Goal: Information Seeking & Learning: Learn about a topic

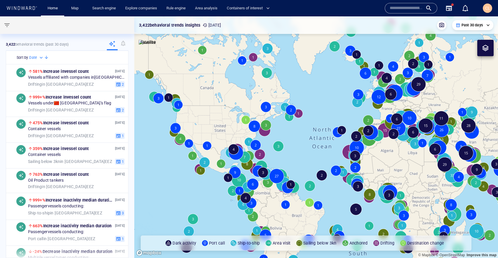
click at [472, 25] on p "Past 30 days" at bounding box center [472, 24] width 21 height 5
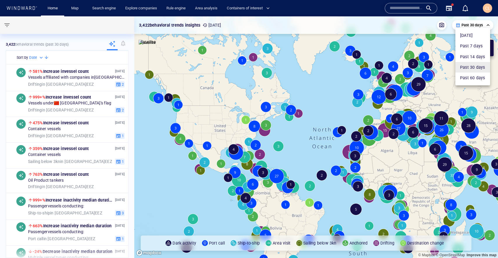
click at [466, 78] on li "Past 60 days" at bounding box center [472, 77] width 35 height 11
type input "**********"
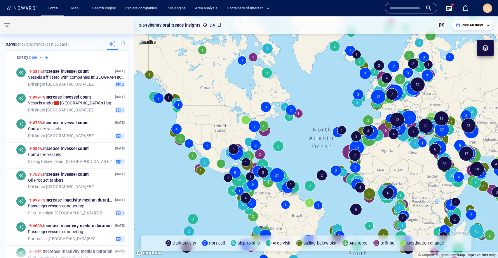
drag, startPoint x: 298, startPoint y: 75, endPoint x: 378, endPoint y: 115, distance: 89.8
click at [414, 115] on canvas "Map" at bounding box center [316, 136] width 364 height 241
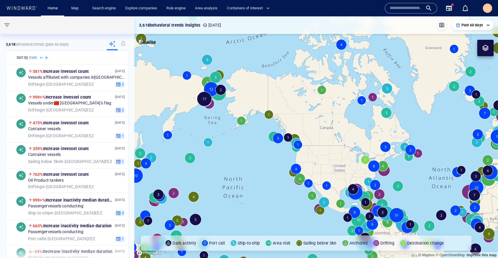
click at [222, 74] on canvas "Map" at bounding box center [316, 136] width 364 height 241
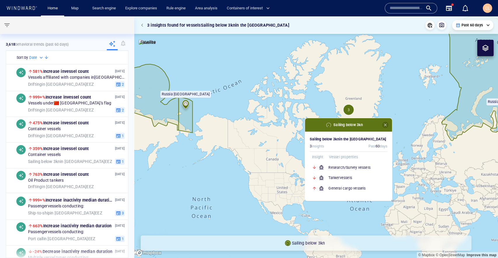
click at [384, 126] on span "button" at bounding box center [385, 124] width 5 height 5
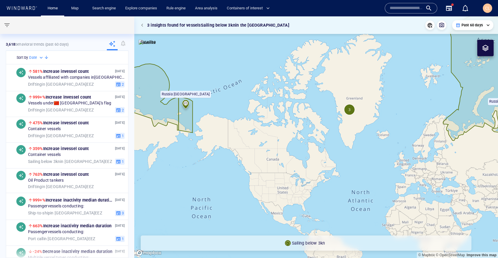
click at [175, 153] on canvas "Map" at bounding box center [316, 136] width 364 height 241
click at [143, 27] on button "button" at bounding box center [143, 25] width 8 height 8
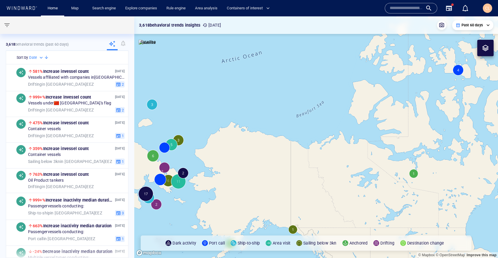
drag, startPoint x: 189, startPoint y: 156, endPoint x: 212, endPoint y: 137, distance: 30.1
click at [212, 137] on canvas "Map" at bounding box center [316, 136] width 364 height 241
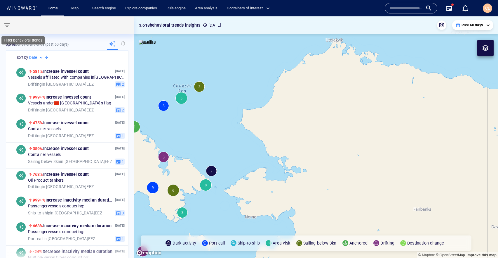
click at [11, 23] on button "button" at bounding box center [7, 25] width 14 height 14
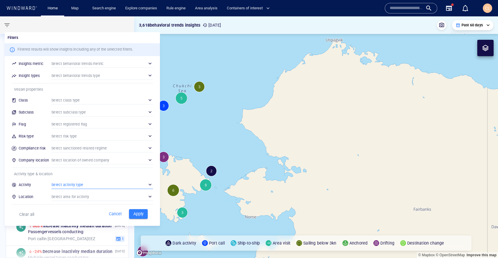
click at [77, 182] on div "​" at bounding box center [102, 184] width 102 height 9
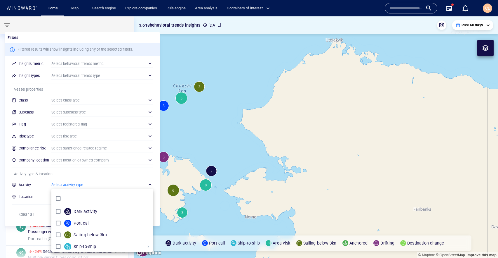
scroll to position [58, 102]
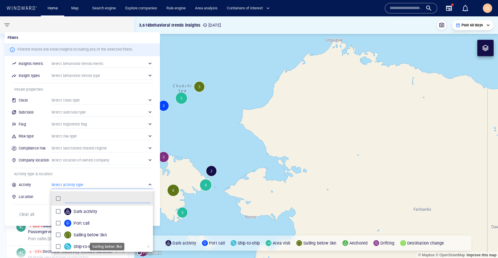
click at [77, 233] on p "Sailing below 3kn" at bounding box center [90, 234] width 33 height 7
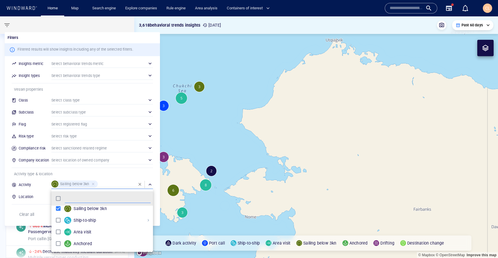
scroll to position [50, 0]
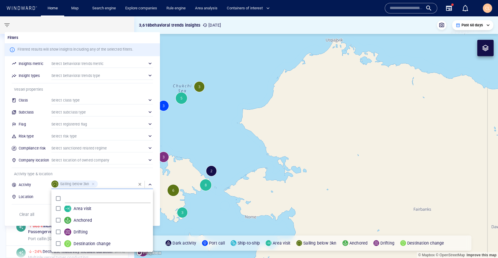
click at [15, 218] on div at bounding box center [249, 129] width 498 height 258
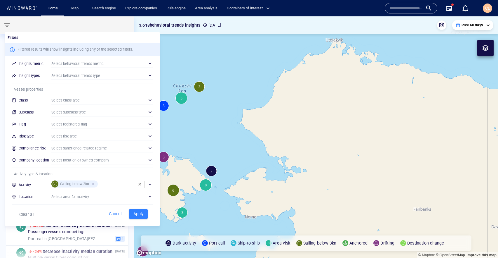
click at [135, 211] on span "Apply" at bounding box center [138, 213] width 13 height 7
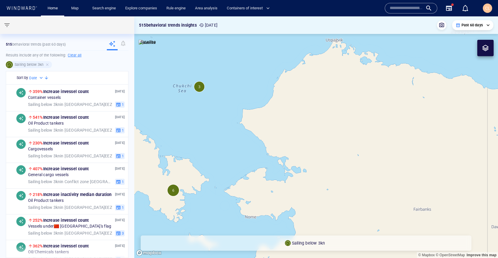
click at [178, 192] on canvas "Map" at bounding box center [316, 136] width 364 height 241
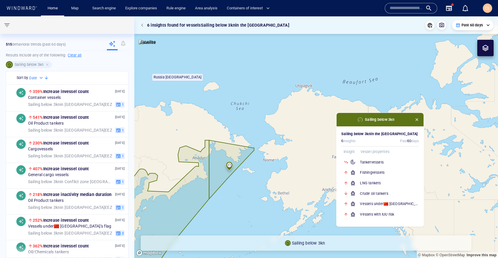
drag, startPoint x: 218, startPoint y: 76, endPoint x: 225, endPoint y: 82, distance: 9.5
click at [225, 82] on canvas "Map" at bounding box center [316, 136] width 364 height 241
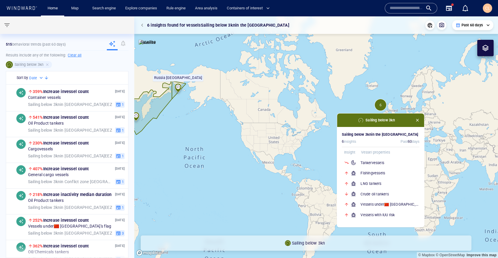
click at [419, 120] on span "button" at bounding box center [417, 120] width 5 height 5
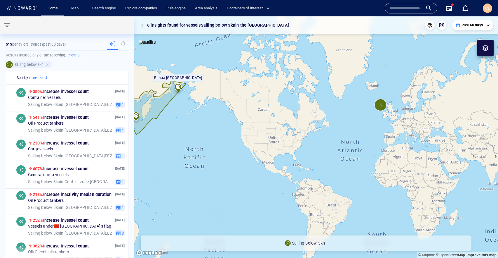
drag, startPoint x: 232, startPoint y: 80, endPoint x: 246, endPoint y: 96, distance: 21.1
click at [247, 97] on canvas "Map" at bounding box center [316, 136] width 364 height 241
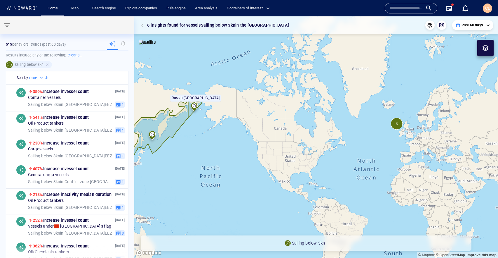
click at [206, 79] on canvas "Map" at bounding box center [316, 136] width 364 height 241
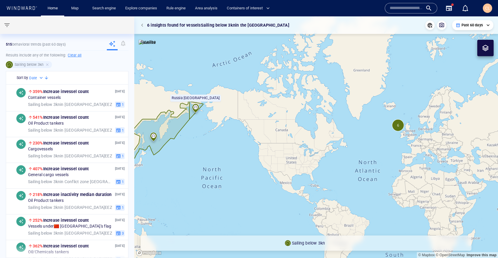
click at [145, 26] on span "button" at bounding box center [143, 25] width 4 height 4
click at [196, 80] on canvas "Map" at bounding box center [316, 136] width 364 height 241
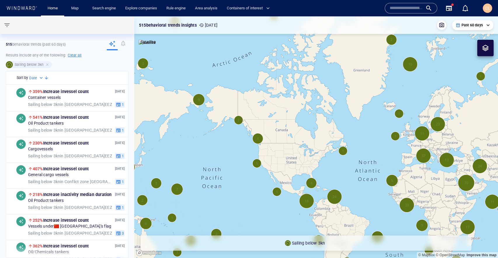
click at [197, 99] on canvas "Map" at bounding box center [316, 136] width 364 height 241
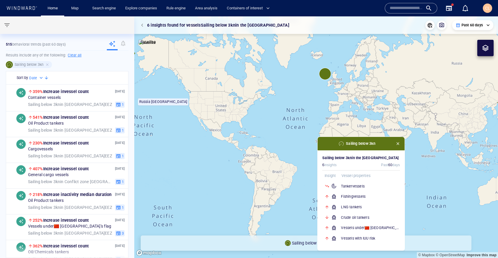
drag, startPoint x: 230, startPoint y: 145, endPoint x: 291, endPoint y: 150, distance: 61.0
click at [244, 157] on canvas "Map" at bounding box center [316, 136] width 364 height 241
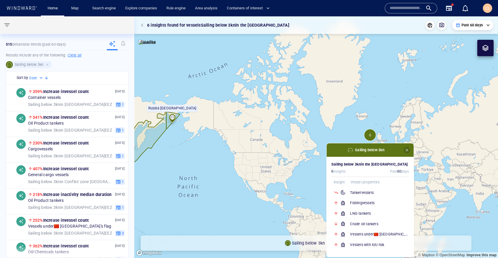
drag, startPoint x: 406, startPoint y: 149, endPoint x: 356, endPoint y: 134, distance: 51.8
click at [404, 148] on button "button" at bounding box center [407, 150] width 6 height 6
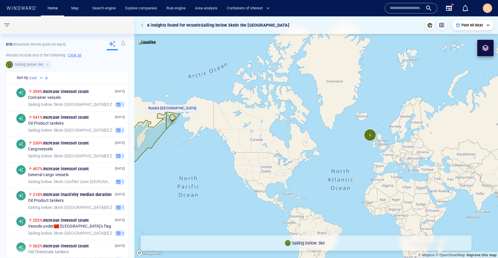
click at [209, 75] on canvas "Map" at bounding box center [316, 136] width 364 height 241
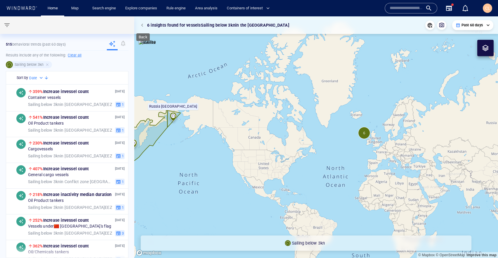
click at [141, 26] on span "button" at bounding box center [143, 25] width 4 height 4
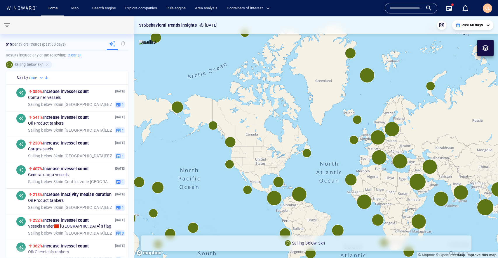
drag, startPoint x: 201, startPoint y: 80, endPoint x: 208, endPoint y: 106, distance: 27.7
click at [209, 107] on canvas "Map" at bounding box center [316, 136] width 364 height 241
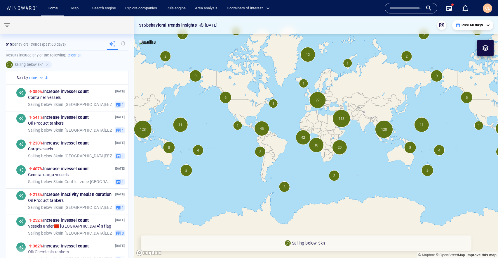
drag, startPoint x: 219, startPoint y: 54, endPoint x: 220, endPoint y: 82, distance: 28.3
click at [221, 83] on canvas "Map" at bounding box center [316, 136] width 364 height 241
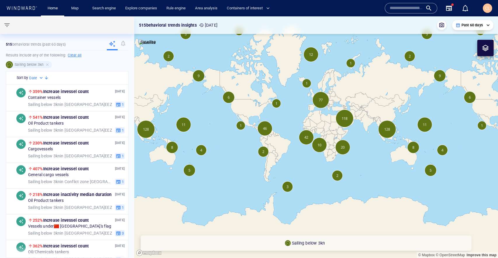
click at [185, 36] on canvas "Map" at bounding box center [316, 136] width 364 height 241
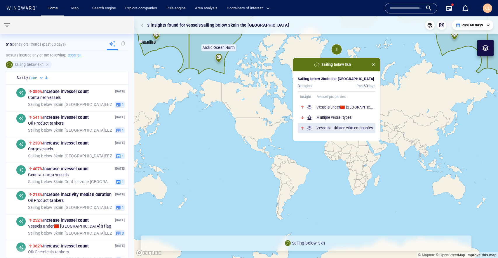
click at [329, 126] on h6 "Vessels affiliated with companies in China" at bounding box center [345, 128] width 59 height 6
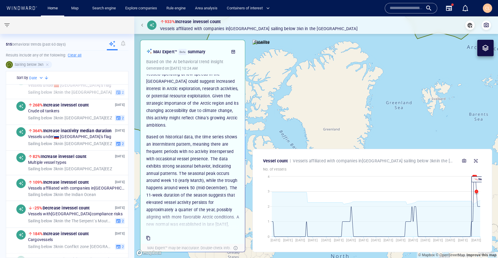
scroll to position [114, 0]
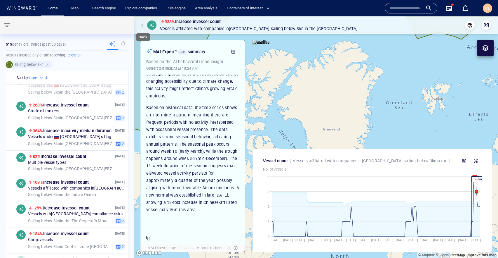
click at [144, 25] on span "button" at bounding box center [143, 25] width 4 height 4
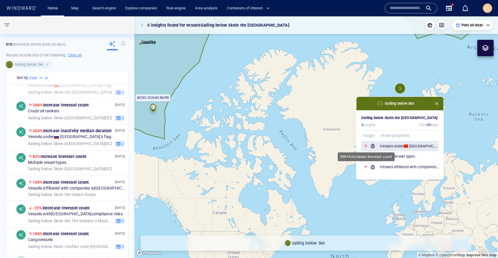
click at [373, 147] on div at bounding box center [367, 145] width 13 height 5
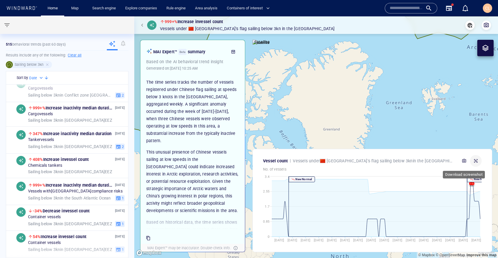
click at [470, 158] on div at bounding box center [469, 161] width 23 height 12
click at [476, 159] on icon "button" at bounding box center [476, 160] width 5 height 5
click at [145, 25] on button "button" at bounding box center [143, 25] width 8 height 8
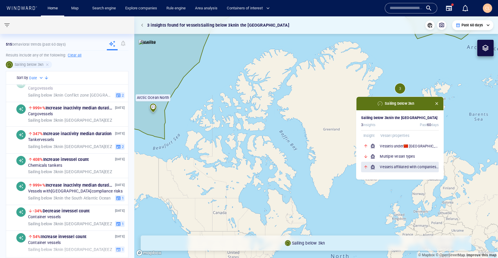
click at [385, 165] on h6 "Vessels affiliated with companies in China" at bounding box center [409, 167] width 59 height 6
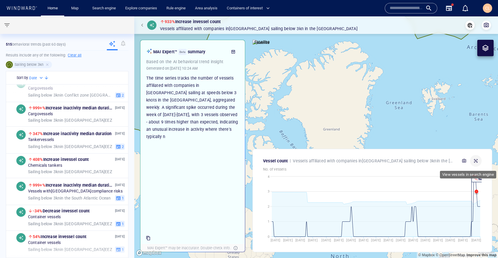
click at [478, 162] on icon "button" at bounding box center [476, 160] width 5 height 5
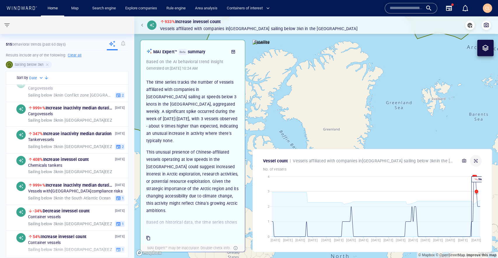
scroll to position [343, 0]
click at [478, 162] on button "button" at bounding box center [476, 161] width 12 height 12
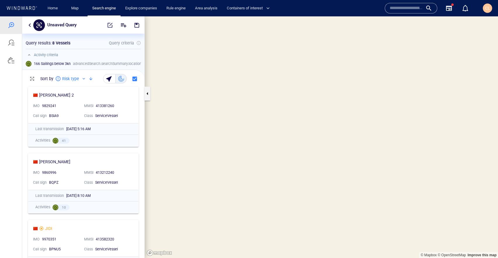
scroll to position [0, 0]
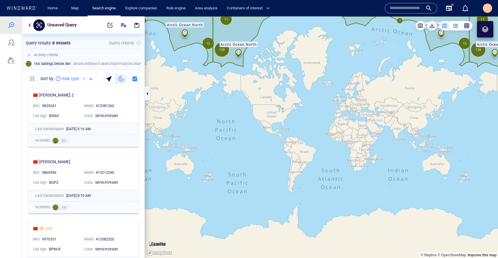
drag, startPoint x: 313, startPoint y: 132, endPoint x: 315, endPoint y: 142, distance: 10.3
click at [315, 142] on canvas "Map" at bounding box center [321, 136] width 353 height 241
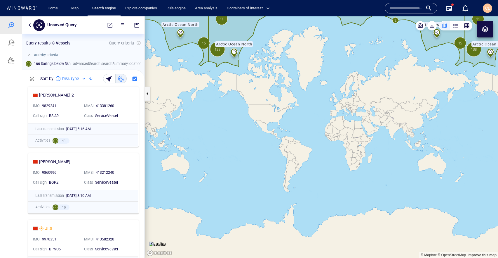
scroll to position [174, 122]
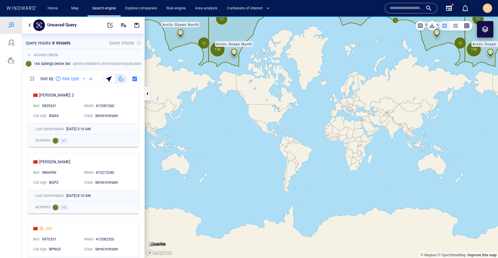
click at [411, 8] on input "text" at bounding box center [406, 8] width 33 height 9
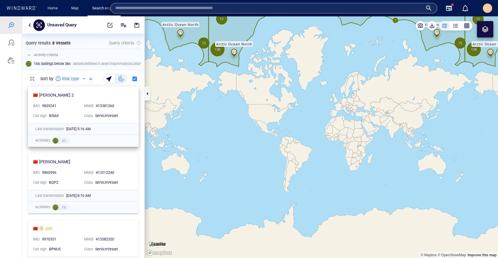
click at [79, 98] on div "XUE LONG 2" at bounding box center [81, 94] width 96 height 7
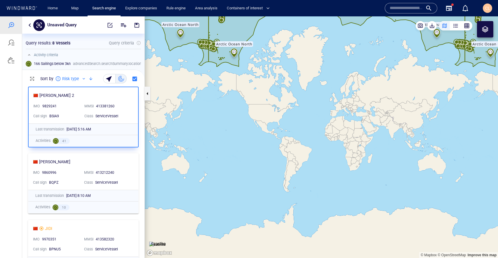
click at [80, 98] on div "XUE LONG 2" at bounding box center [80, 95] width 95 height 7
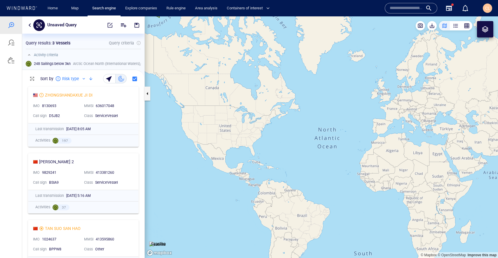
scroll to position [174, 122]
click at [398, 10] on input "text" at bounding box center [406, 8] width 33 height 9
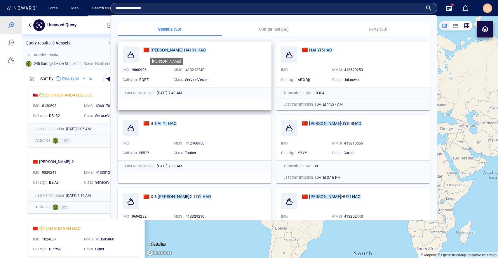
click at [197, 52] on mark "HAO" at bounding box center [201, 50] width 9 height 5
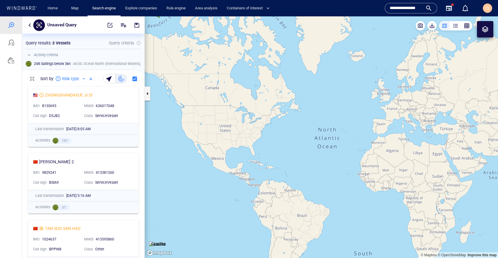
click at [409, 11] on input "**********" at bounding box center [406, 8] width 33 height 9
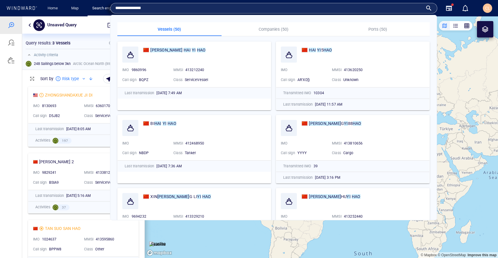
click at [408, 11] on input "**********" at bounding box center [269, 8] width 308 height 9
drag, startPoint x: 180, startPoint y: 6, endPoint x: 90, endPoint y: 0, distance: 90.1
click at [90, 1] on div "**********" at bounding box center [250, 8] width 490 height 14
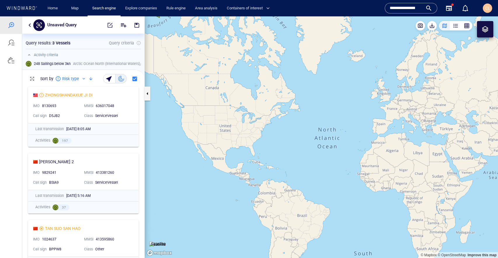
click at [410, 9] on input "**********" at bounding box center [406, 8] width 33 height 9
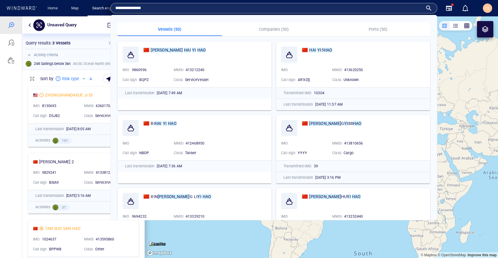
drag, startPoint x: 157, startPoint y: 4, endPoint x: 106, endPoint y: 1, distance: 51.5
click at [105, 1] on div "**********" at bounding box center [250, 8] width 490 height 14
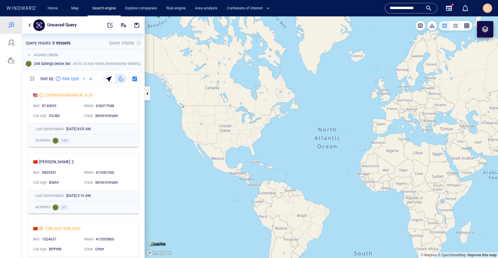
type input "**********"
click at [427, 11] on div "**********" at bounding box center [411, 8] width 43 height 9
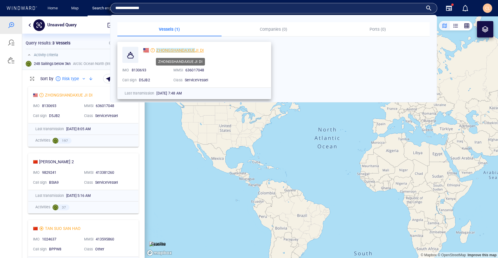
click at [182, 50] on mark "ZHONGSHANDAXUE" at bounding box center [175, 50] width 39 height 5
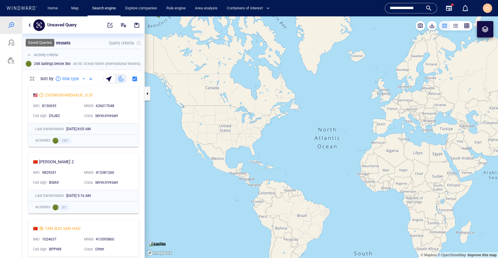
click at [16, 42] on div at bounding box center [11, 43] width 22 height 18
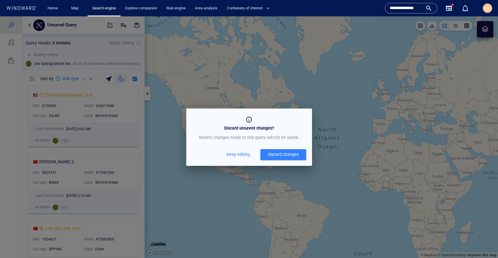
click at [272, 151] on div "Discard changes" at bounding box center [283, 154] width 31 height 7
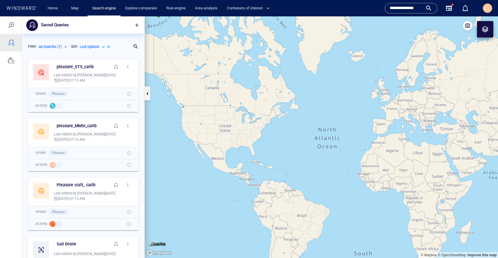
scroll to position [201, 122]
click at [15, 64] on div at bounding box center [11, 60] width 22 height 18
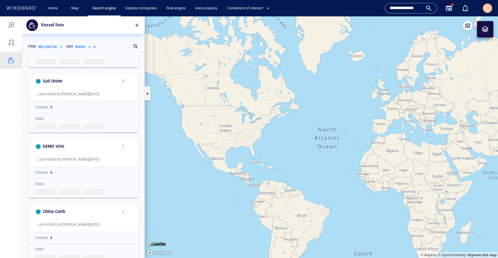
scroll to position [125, 0]
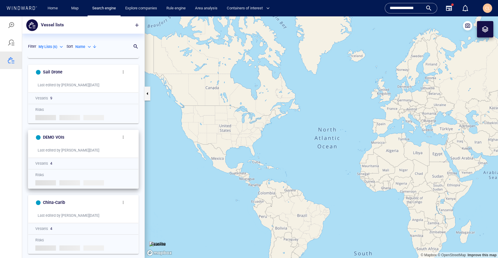
click at [126, 135] on button "button" at bounding box center [123, 137] width 12 height 12
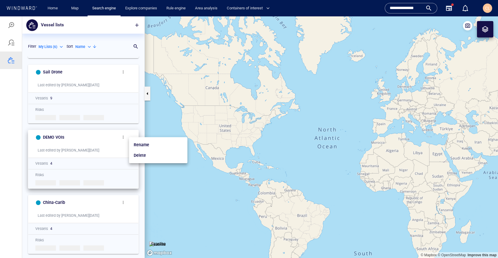
drag, startPoint x: 114, startPoint y: 141, endPoint x: 124, endPoint y: 138, distance: 10.7
click at [114, 141] on div at bounding box center [249, 136] width 498 height 241
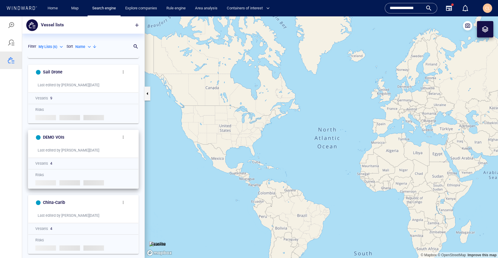
click at [124, 138] on span "button" at bounding box center [123, 137] width 5 height 5
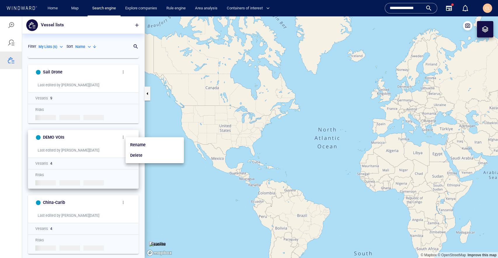
drag, startPoint x: 84, startPoint y: 144, endPoint x: 70, endPoint y: 141, distance: 13.9
click at [84, 143] on div at bounding box center [249, 136] width 498 height 241
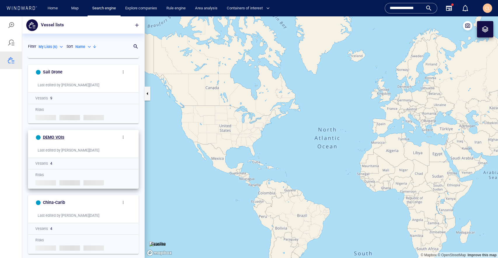
click at [48, 135] on h6 "DEMO VOIs" at bounding box center [53, 136] width 21 height 7
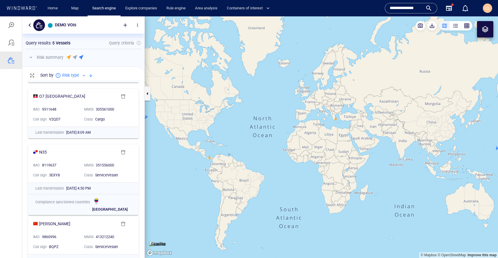
scroll to position [133, 0]
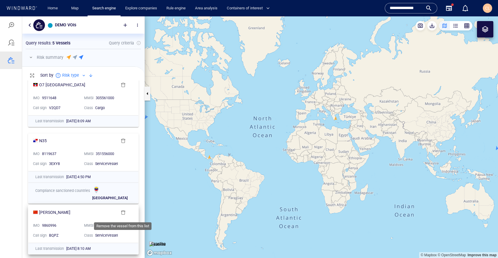
click at [122, 213] on span "button" at bounding box center [123, 212] width 5 height 5
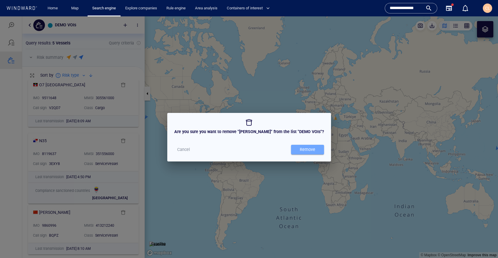
click at [320, 149] on span "Remove" at bounding box center [307, 149] width 27 height 7
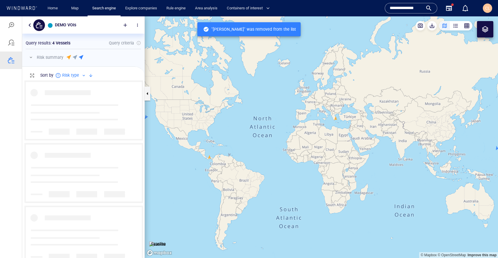
scroll to position [178, 122]
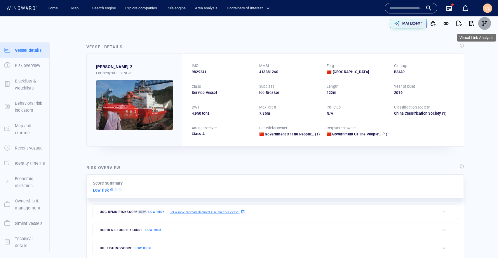
click at [482, 22] on span "button" at bounding box center [485, 23] width 6 height 6
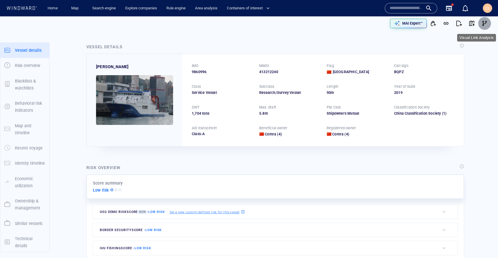
click at [485, 24] on span "button" at bounding box center [485, 23] width 6 height 6
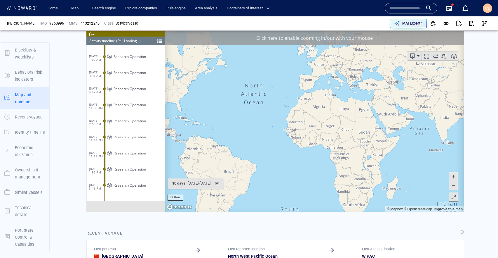
scroll to position [389, 0]
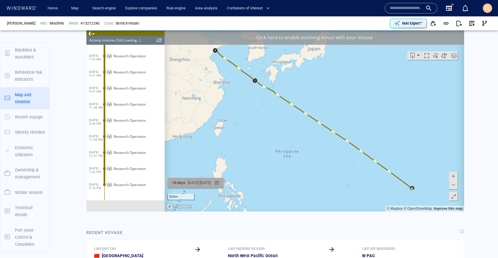
click at [197, 185] on div "[DATE] - [DATE]" at bounding box center [199, 182] width 25 height 9
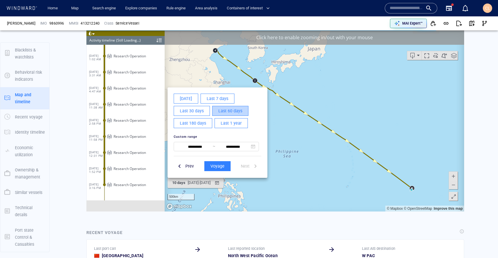
click at [231, 109] on span "Last 60 days" at bounding box center [230, 110] width 24 height 7
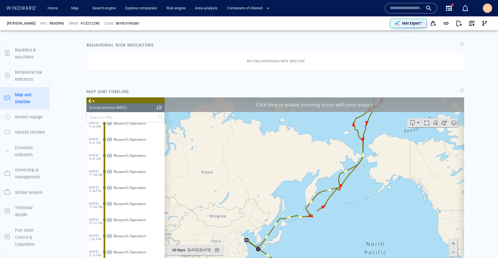
scroll to position [351, 0]
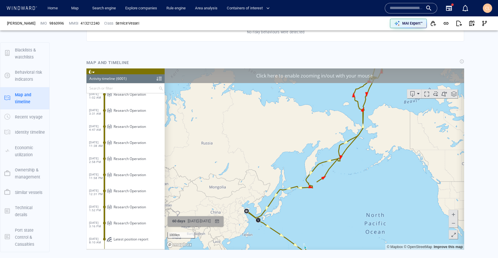
click at [194, 221] on div "[DATE] - [DATE]" at bounding box center [199, 220] width 25 height 9
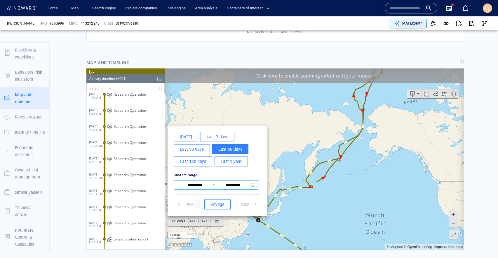
click at [198, 187] on input "**********" at bounding box center [195, 184] width 36 height 7
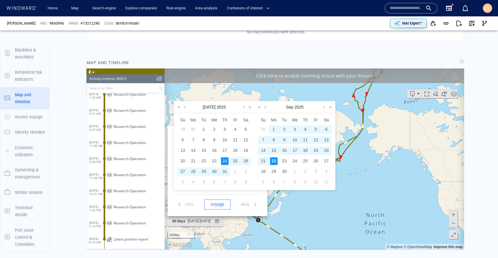
click at [246, 161] on div "26" at bounding box center [246, 161] width 8 height 8
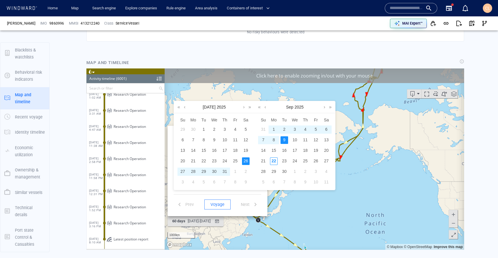
click at [281, 140] on div "9" at bounding box center [285, 140] width 8 height 8
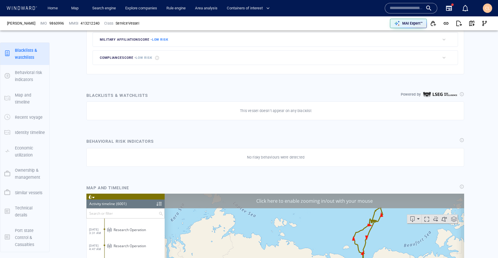
scroll to position [226, 0]
click at [218, 200] on div "Click here to enable zooming in/out with your mouse" at bounding box center [315, 200] width 300 height 15
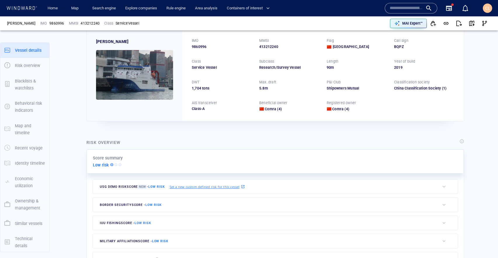
scroll to position [0, 0]
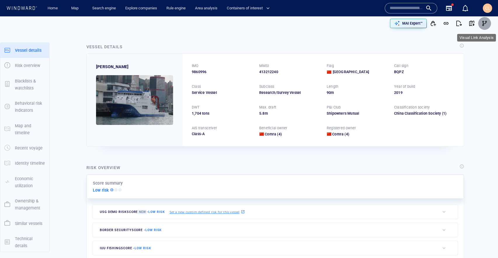
click at [485, 24] on span "button" at bounding box center [485, 23] width 6 height 6
click at [478, 17] on button "button" at bounding box center [484, 23] width 13 height 13
click at [367, 39] on div "Vessel details SHEN HAI YI HAO IMO 9860996 MMSI 413212240 Flag China Call sign …" at bounding box center [275, 95] width 387 height 112
click at [482, 24] on span "button" at bounding box center [485, 23] width 6 height 6
click at [434, 23] on span "button" at bounding box center [433, 23] width 6 height 6
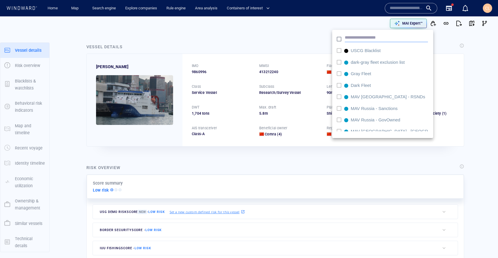
click at [376, 35] on input "text" at bounding box center [386, 37] width 83 height 9
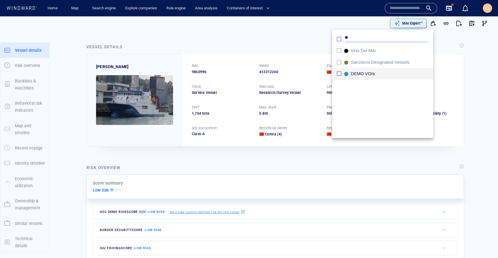
type input "**"
click at [369, 74] on div "DEMO VOIs" at bounding box center [364, 74] width 27 height 6
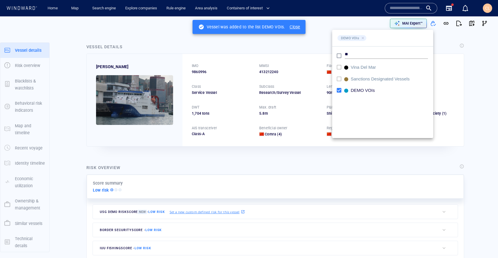
click at [331, 18] on div at bounding box center [249, 129] width 498 height 258
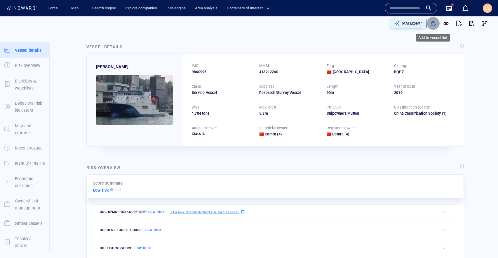
click at [439, 24] on button "button" at bounding box center [433, 23] width 13 height 13
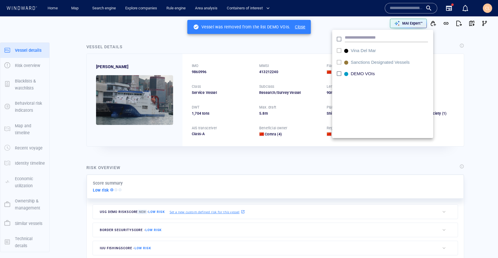
click at [237, 48] on div at bounding box center [249, 129] width 498 height 258
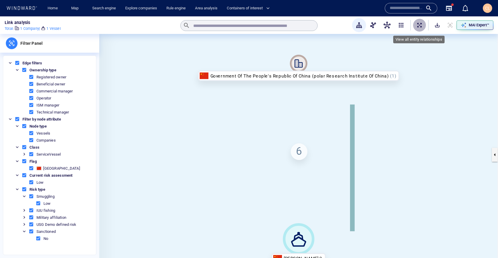
click at [420, 25] on span "ExpandAllNodes" at bounding box center [420, 25] width 6 height 6
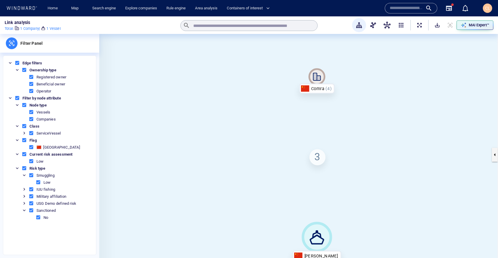
drag, startPoint x: 362, startPoint y: 89, endPoint x: 320, endPoint y: 71, distance: 45.7
click at [320, 71] on canvas at bounding box center [298, 154] width 399 height 241
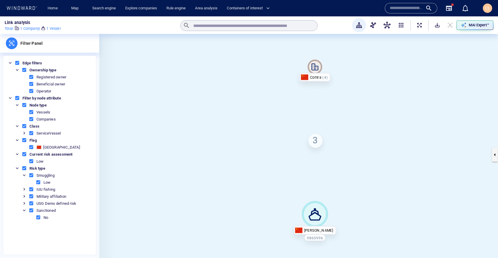
click at [422, 26] on button "ExpandAllNodes" at bounding box center [419, 25] width 13 height 13
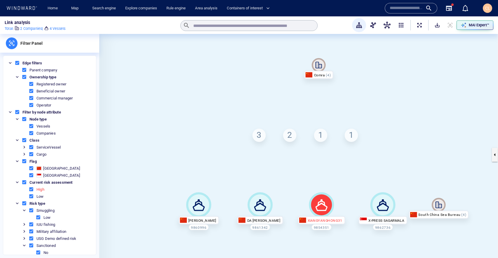
click at [320, 76] on div "Comra" at bounding box center [318, 74] width 29 height 8
click at [319, 66] on icon at bounding box center [319, 65] width 14 height 14
click at [319, 77] on div "Comra" at bounding box center [318, 74] width 29 height 8
click at [422, 27] on span "ExpandAllNodes" at bounding box center [420, 25] width 6 height 6
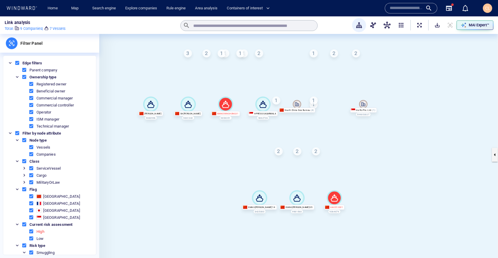
drag, startPoint x: 251, startPoint y: 221, endPoint x: 233, endPoint y: 175, distance: 49.6
click at [233, 173] on canvas at bounding box center [298, 154] width 399 height 241
click at [236, 206] on canvas at bounding box center [298, 154] width 399 height 241
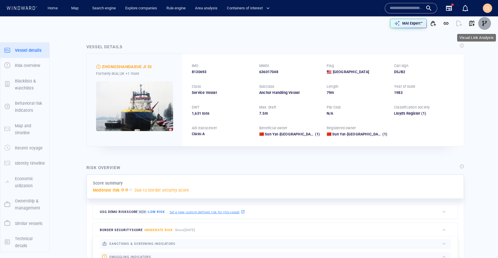
click at [483, 22] on span "button" at bounding box center [485, 23] width 6 height 6
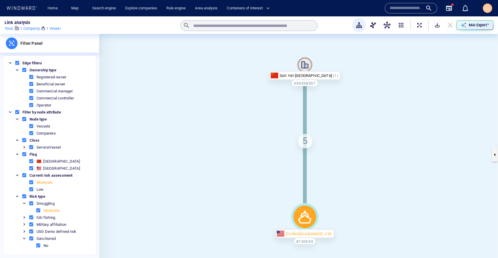
click at [419, 28] on button "ExpandAllNodes" at bounding box center [419, 25] width 13 height 13
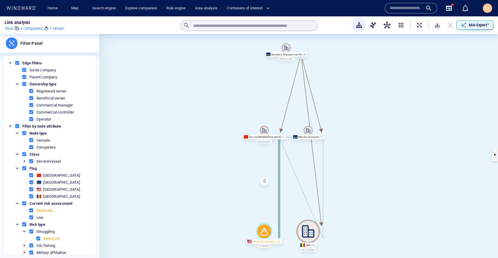
drag, startPoint x: 382, startPoint y: 77, endPoint x: 366, endPoint y: 69, distance: 17.6
click at [366, 69] on canvas at bounding box center [298, 154] width 399 height 241
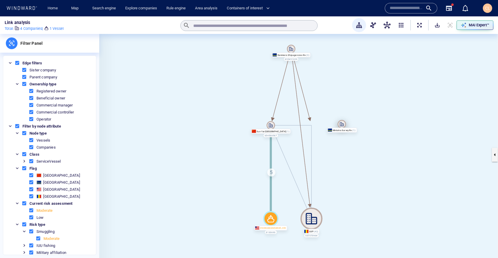
drag, startPoint x: 311, startPoint y: 125, endPoint x: 297, endPoint y: 129, distance: 15.3
click at [341, 123] on icon at bounding box center [341, 124] width 8 height 8
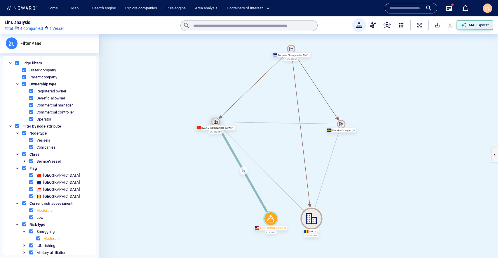
drag, startPoint x: 272, startPoint y: 127, endPoint x: 299, endPoint y: 62, distance: 70.2
click at [217, 123] on icon at bounding box center [216, 122] width 4 height 4
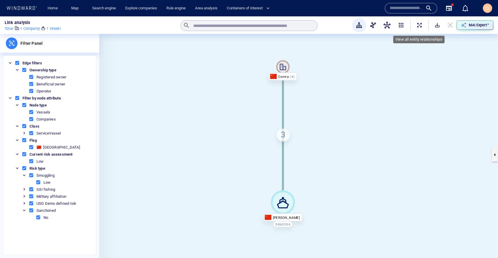
click at [418, 27] on span "ExpandAllNodes" at bounding box center [420, 25] width 6 height 6
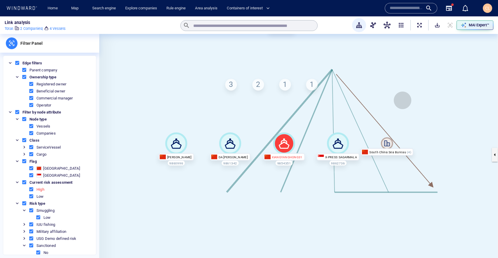
drag, startPoint x: 403, startPoint y: 100, endPoint x: 347, endPoint y: 44, distance: 79.3
click at [347, 44] on canvas at bounding box center [298, 154] width 399 height 241
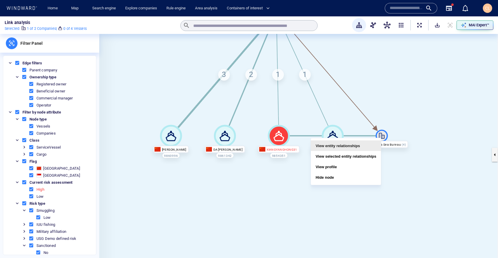
click at [358, 146] on button "View entity relationships" at bounding box center [346, 145] width 70 height 11
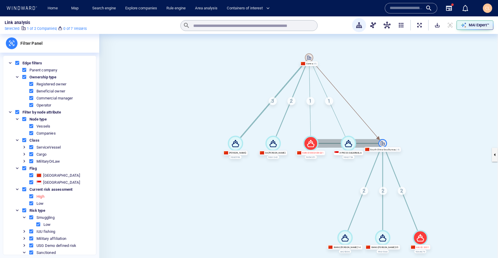
click at [367, 143] on canvas at bounding box center [298, 154] width 399 height 241
click at [366, 143] on canvas at bounding box center [298, 154] width 399 height 241
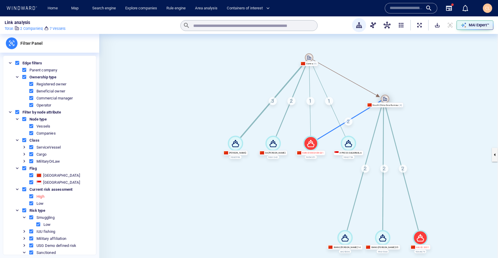
drag, startPoint x: 383, startPoint y: 143, endPoint x: 385, endPoint y: 99, distance: 44.4
click at [385, 99] on icon at bounding box center [385, 99] width 8 height 8
click at [440, 101] on canvas at bounding box center [298, 154] width 399 height 241
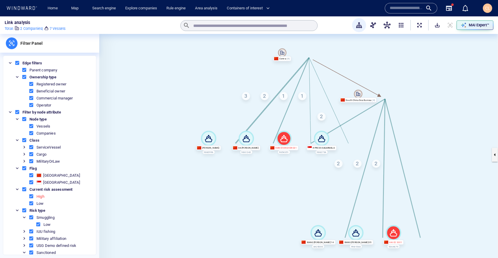
drag, startPoint x: 444, startPoint y: 103, endPoint x: 417, endPoint y: 98, distance: 27.3
click at [417, 98] on canvas at bounding box center [298, 154] width 399 height 241
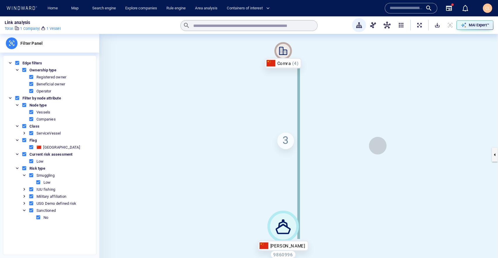
drag, startPoint x: 378, startPoint y: 145, endPoint x: 352, endPoint y: 124, distance: 33.8
click at [352, 124] on canvas at bounding box center [298, 154] width 399 height 241
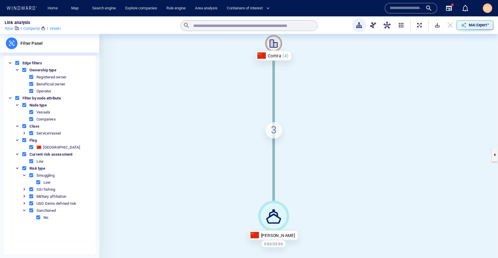
click at [276, 133] on div "3" at bounding box center [274, 130] width 16 height 16
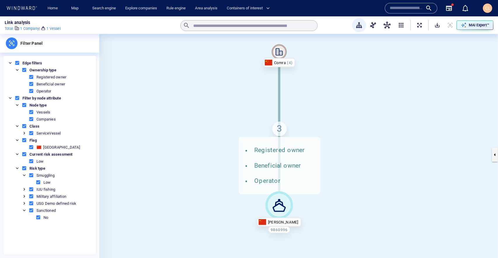
click at [280, 130] on div "3 Registered owner Beneficial owner Operator" at bounding box center [279, 128] width 15 height 15
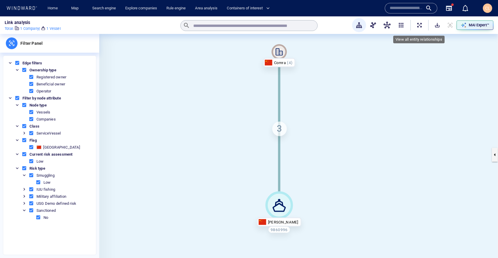
click at [421, 28] on button "ExpandAllNodes" at bounding box center [419, 25] width 13 height 13
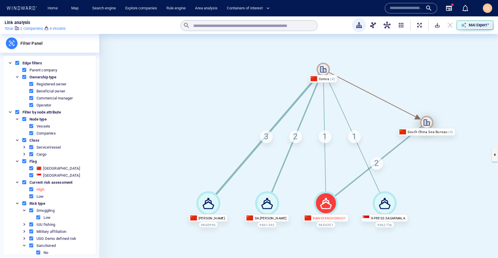
drag, startPoint x: 439, startPoint y: 204, endPoint x: 427, endPoint y: 123, distance: 81.4
click at [427, 123] on icon at bounding box center [426, 122] width 13 height 13
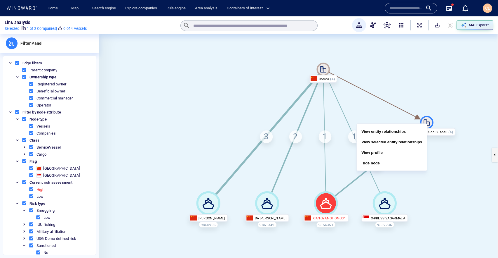
click at [427, 123] on icon at bounding box center [426, 122] width 13 height 13
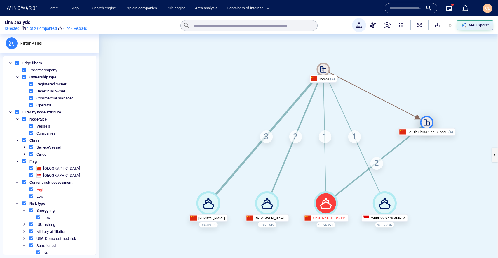
click at [427, 123] on icon at bounding box center [426, 122] width 13 height 13
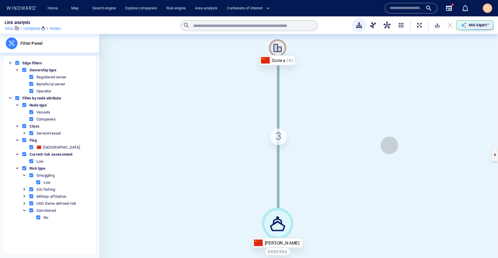
drag, startPoint x: 410, startPoint y: 160, endPoint x: 389, endPoint y: 145, distance: 25.9
click at [389, 145] on canvas at bounding box center [298, 154] width 399 height 241
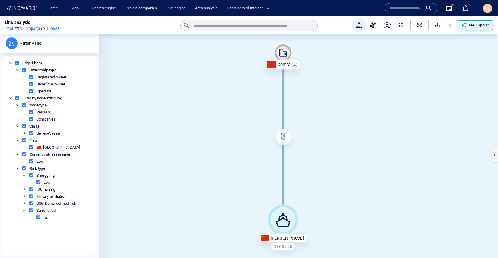
click at [281, 136] on div "3" at bounding box center [284, 136] width 16 height 16
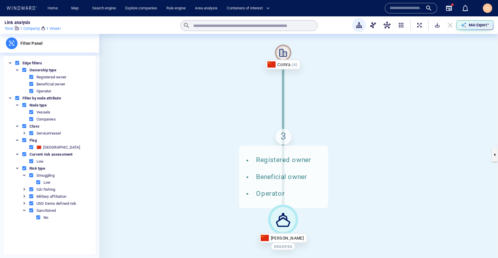
click at [281, 136] on div "3 Registered owner Beneficial owner Operator" at bounding box center [284, 136] width 16 height 16
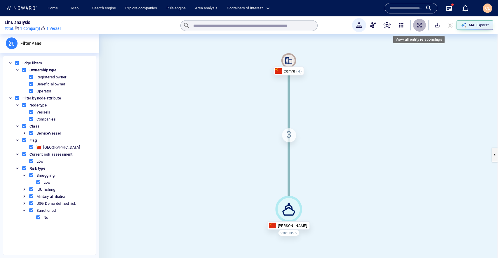
click at [421, 28] on span "ExpandAllNodes" at bounding box center [420, 25] width 6 height 6
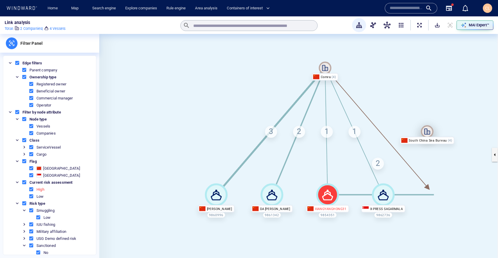
drag, startPoint x: 433, startPoint y: 192, endPoint x: 425, endPoint y: 126, distance: 66.2
click at [425, 128] on icon at bounding box center [427, 131] width 6 height 6
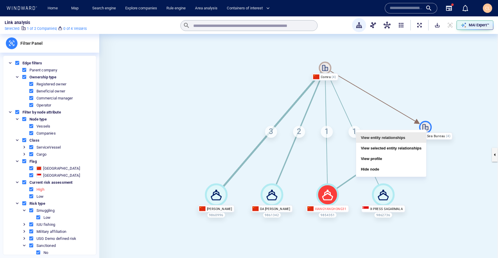
click at [410, 137] on button "View entity relationships" at bounding box center [391, 137] width 70 height 11
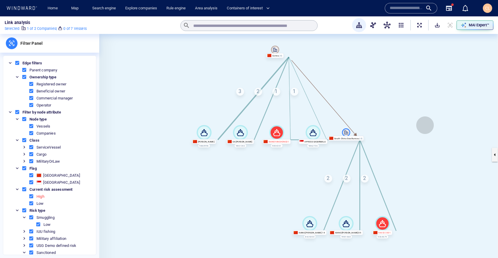
drag, startPoint x: 435, startPoint y: 133, endPoint x: 413, endPoint y: 119, distance: 26.1
click at [413, 119] on canvas at bounding box center [298, 154] width 399 height 241
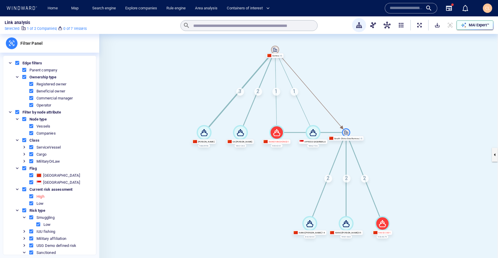
click at [468, 26] on div "MAI Expert™" at bounding box center [479, 25] width 23 height 8
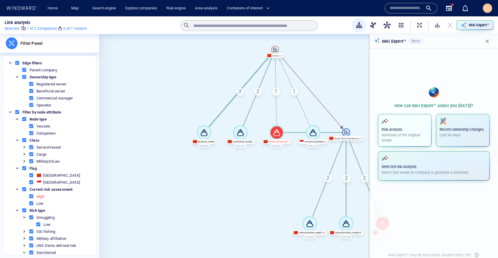
click at [404, 125] on div "Risk analysis Summary of the original vessel" at bounding box center [405, 130] width 46 height 26
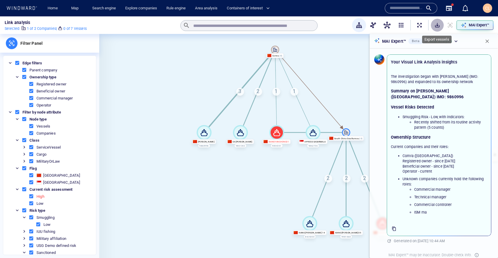
click at [437, 29] on button "SaveAlt" at bounding box center [437, 25] width 13 height 13
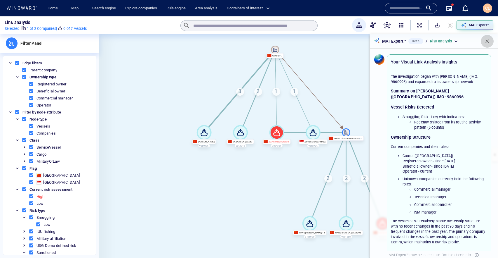
drag, startPoint x: 489, startPoint y: 41, endPoint x: 466, endPoint y: 32, distance: 24.5
click at [489, 41] on span "button" at bounding box center [487, 41] width 6 height 6
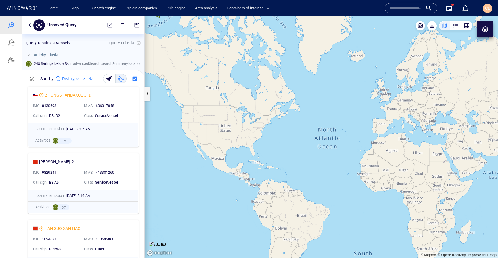
click at [28, 25] on button "button" at bounding box center [29, 25] width 7 height 7
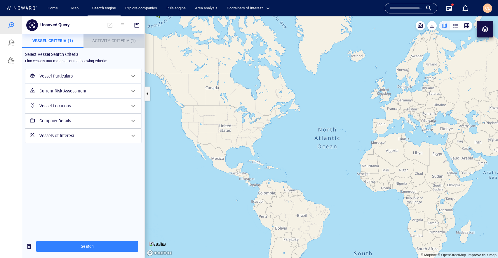
click at [122, 37] on p "Activity Criteria (1)" at bounding box center [114, 40] width 54 height 7
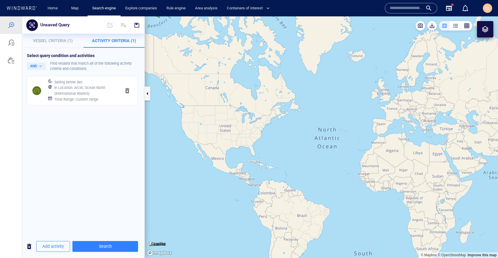
click at [97, 91] on h6 "In Location : Arctic Ocean North (International Waters)" at bounding box center [85, 90] width 62 height 11
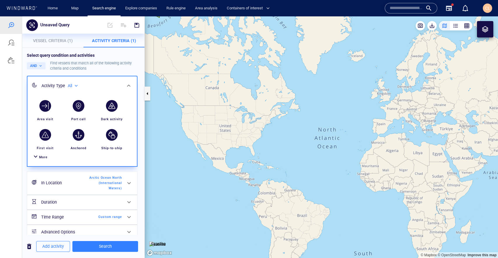
click at [79, 219] on div "Time Range Custom range" at bounding box center [82, 217] width 86 height 12
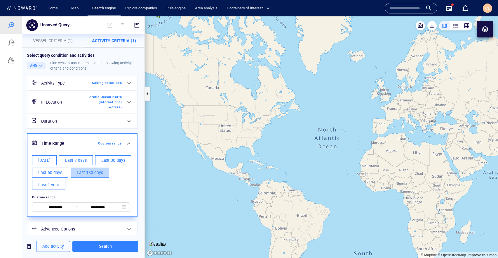
click at [83, 171] on span "Last 180 days" at bounding box center [90, 172] width 26 height 7
type input "**********"
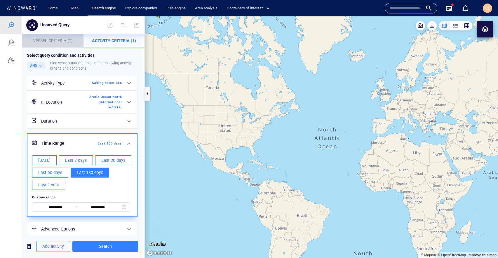
click at [52, 41] on span "Vessel Criteria (1)" at bounding box center [53, 40] width 40 height 5
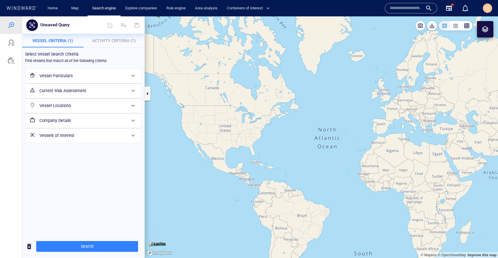
click at [63, 75] on h6 "Vessel Particulars" at bounding box center [82, 75] width 87 height 7
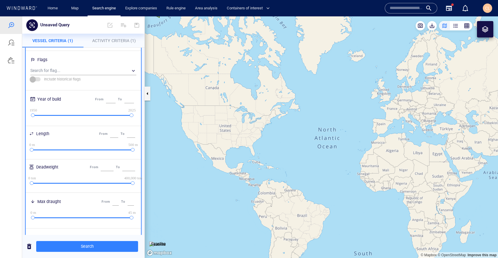
scroll to position [75, 0]
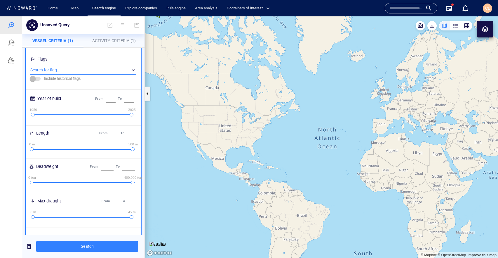
click at [58, 71] on div "​" at bounding box center [83, 70] width 106 height 9
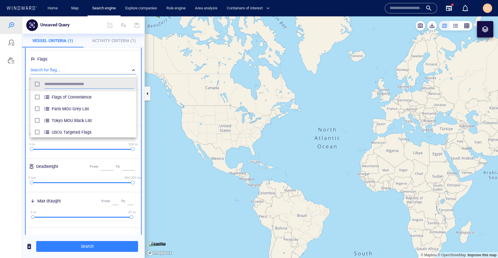
scroll to position [58, 106]
type input "**"
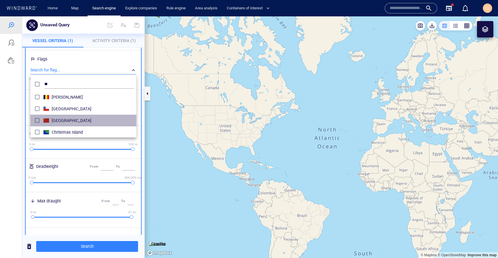
click at [65, 124] on div "[GEOGRAPHIC_DATA]" at bounding box center [93, 120] width 82 height 9
click at [10, 138] on div at bounding box center [249, 136] width 498 height 241
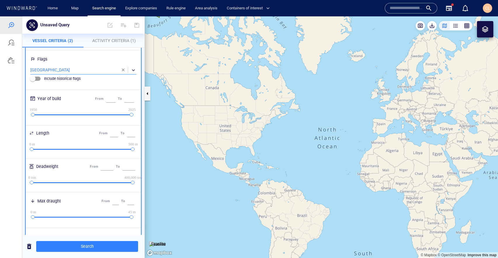
scroll to position [233, 0]
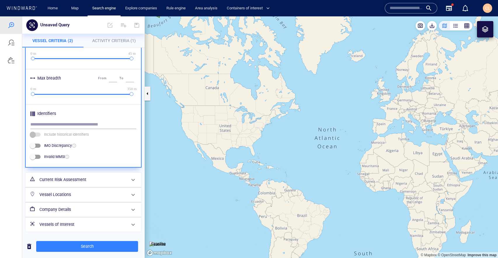
click at [51, 190] on div "Vessel Locations" at bounding box center [82, 194] width 91 height 12
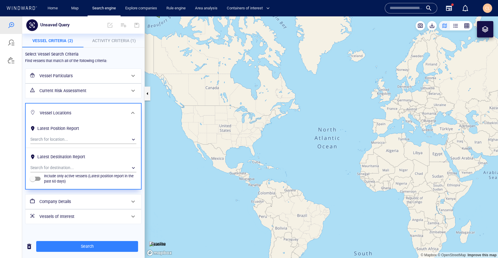
click at [92, 45] on button "Activity Criteria (1)" at bounding box center [113, 41] width 61 height 14
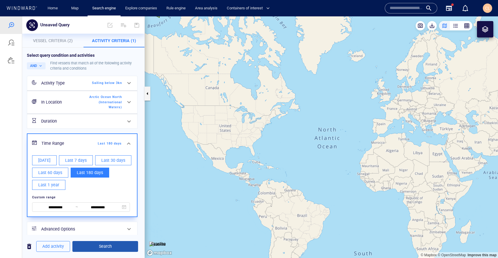
click at [102, 246] on span "Search" at bounding box center [105, 245] width 56 height 7
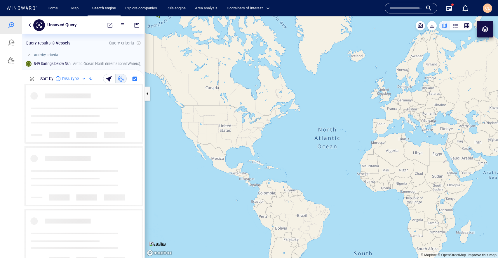
scroll to position [174, 122]
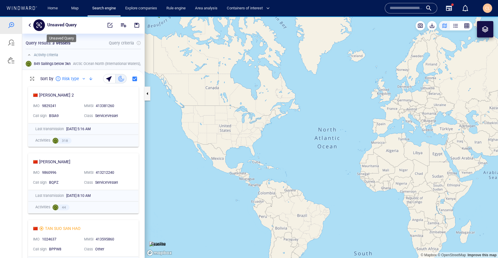
click at [50, 25] on p "Unsaved Query" at bounding box center [61, 25] width 29 height 8
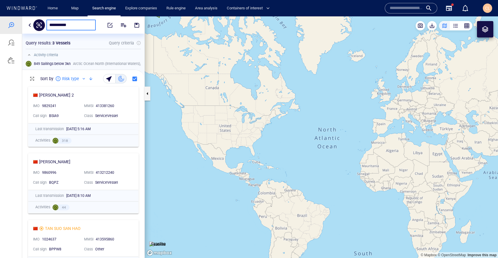
type input "**********"
click at [138, 28] on button "button" at bounding box center [137, 25] width 13 height 14
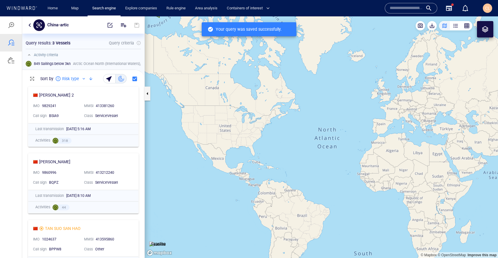
scroll to position [174, 122]
click at [10, 62] on div at bounding box center [11, 60] width 7 height 7
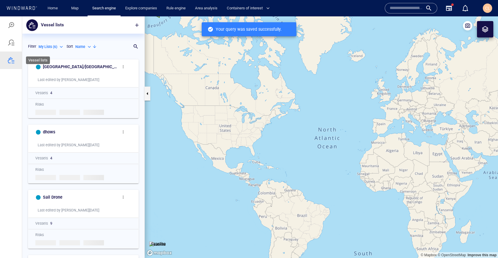
scroll to position [201, 122]
click at [12, 44] on div at bounding box center [11, 42] width 7 height 7
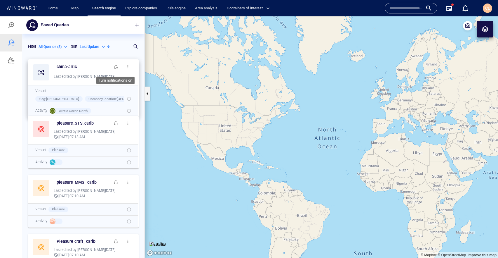
click at [117, 67] on span "button" at bounding box center [116, 66] width 5 height 5
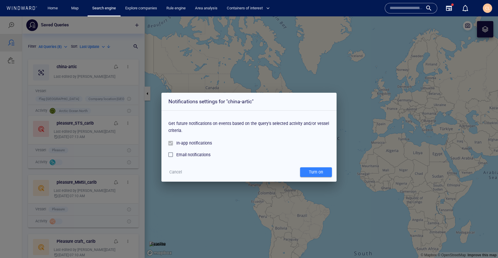
click at [170, 173] on span "Cancel" at bounding box center [175, 171] width 13 height 7
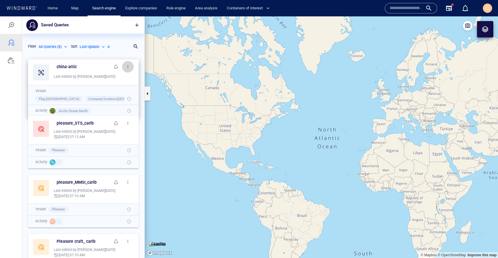
click at [126, 65] on span "button" at bounding box center [128, 66] width 5 height 5
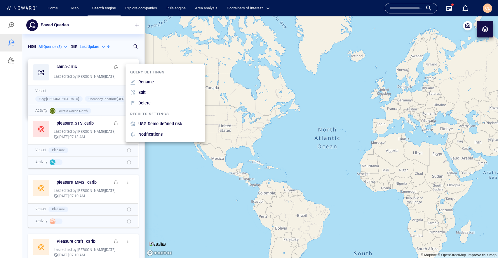
click at [152, 121] on p "USG Demo defined risk" at bounding box center [160, 123] width 44 height 7
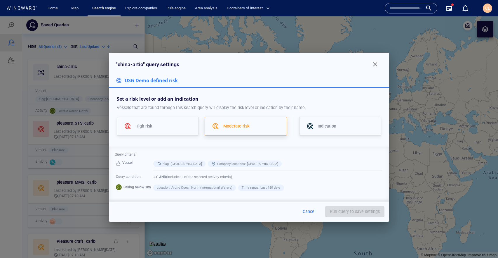
click at [255, 128] on div "Moderate risk" at bounding box center [246, 125] width 82 height 19
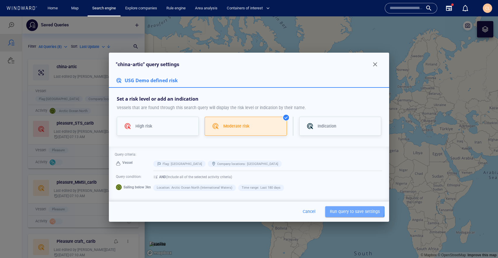
click at [349, 211] on span "Run query to save settings" at bounding box center [355, 211] width 50 height 7
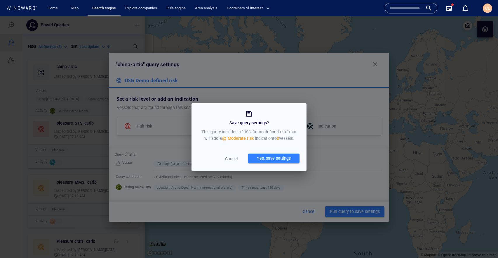
click at [261, 158] on div "Yes, save settings" at bounding box center [274, 158] width 36 height 10
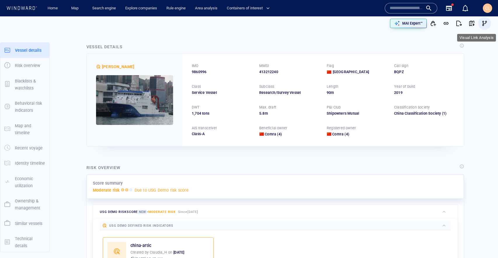
click at [486, 23] on span "button" at bounding box center [485, 23] width 6 height 6
click at [445, 225] on div "button" at bounding box center [444, 225] width 6 height 6
click at [481, 23] on button "button" at bounding box center [484, 23] width 13 height 13
click at [486, 23] on span "button" at bounding box center [485, 23] width 6 height 6
click at [482, 24] on span "button" at bounding box center [485, 23] width 6 height 6
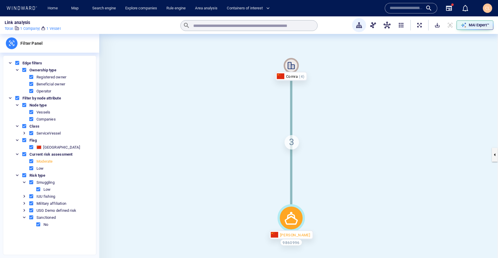
click at [424, 25] on button "ExpandAllNodes" at bounding box center [419, 25] width 13 height 13
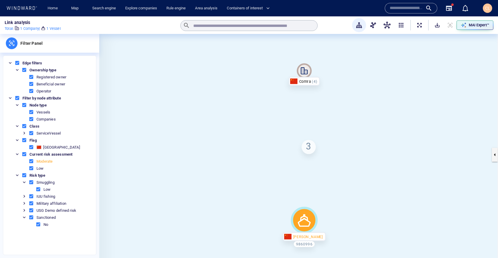
drag, startPoint x: 421, startPoint y: 138, endPoint x: 390, endPoint y: 130, distance: 32.2
click at [393, 129] on canvas at bounding box center [298, 154] width 399 height 241
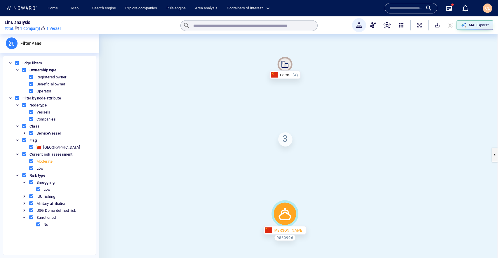
click at [288, 143] on div "3" at bounding box center [285, 139] width 14 height 14
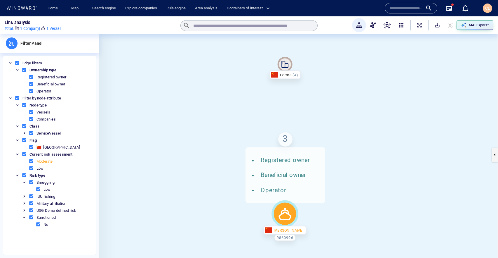
click at [288, 143] on div "3 Registered owner Beneficial owner Operator" at bounding box center [285, 139] width 14 height 14
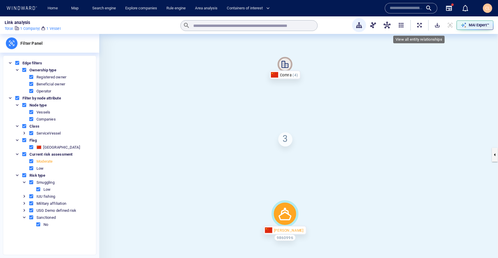
click at [421, 25] on span "ExpandAllNodes" at bounding box center [420, 25] width 6 height 6
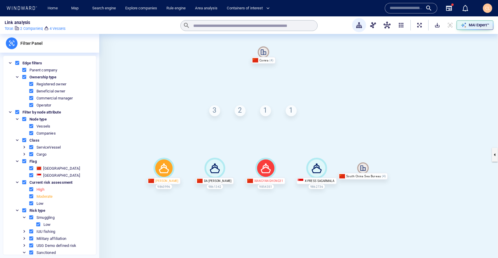
drag, startPoint x: 406, startPoint y: 87, endPoint x: 347, endPoint y: 79, distance: 60.4
click at [347, 79] on canvas at bounding box center [298, 154] width 399 height 241
drag, startPoint x: 363, startPoint y: 169, endPoint x: 361, endPoint y: 114, distance: 54.6
click at [361, 120] on icon at bounding box center [360, 126] width 12 height 12
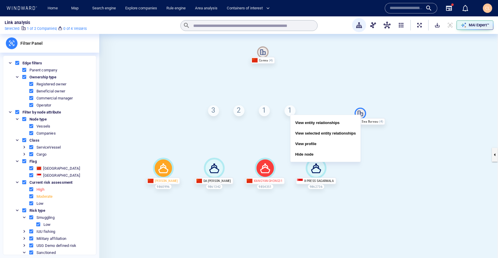
click at [347, 120] on button "View entity relationships" at bounding box center [325, 122] width 70 height 11
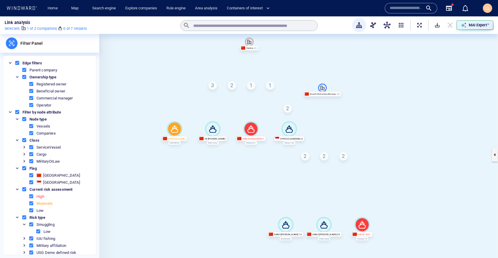
drag, startPoint x: 442, startPoint y: 131, endPoint x: 387, endPoint y: 117, distance: 56.6
click at [387, 117] on canvas at bounding box center [298, 154] width 399 height 241
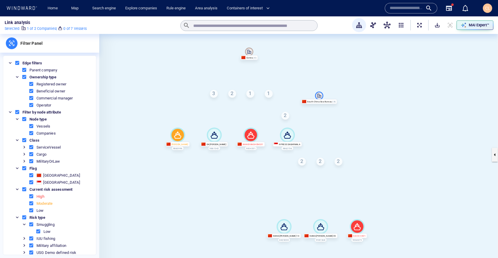
drag, startPoint x: 383, startPoint y: 122, endPoint x: 383, endPoint y: 126, distance: 3.8
click at [383, 126] on canvas at bounding box center [298, 154] width 399 height 241
click at [465, 27] on icon "button" at bounding box center [464, 25] width 6 height 6
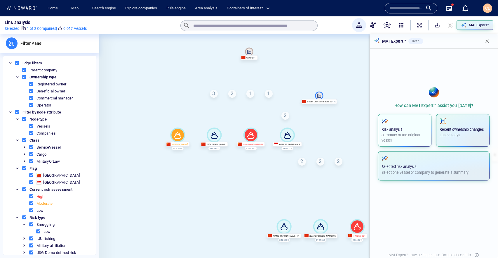
click at [409, 116] on button "Risk analysis Summary of the original vessel" at bounding box center [404, 130] width 53 height 33
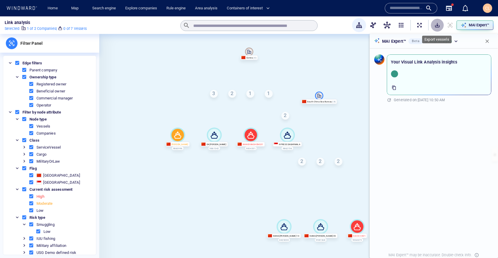
click at [436, 28] on button "SaveAlt" at bounding box center [437, 25] width 13 height 13
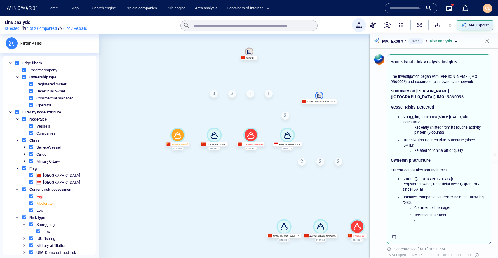
click at [352, 55] on canvas at bounding box center [298, 154] width 399 height 241
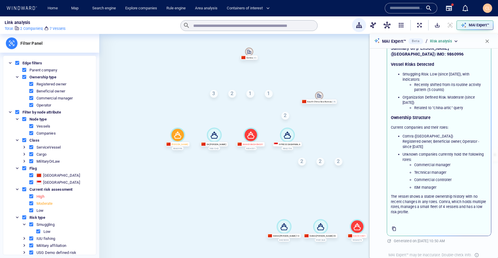
scroll to position [34, 0]
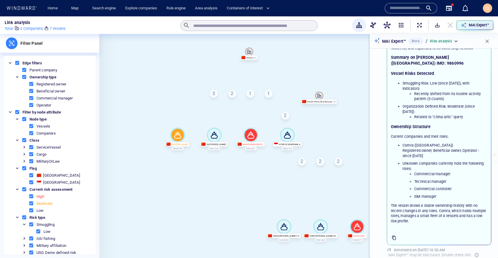
click at [486, 42] on span "button" at bounding box center [487, 41] width 6 height 6
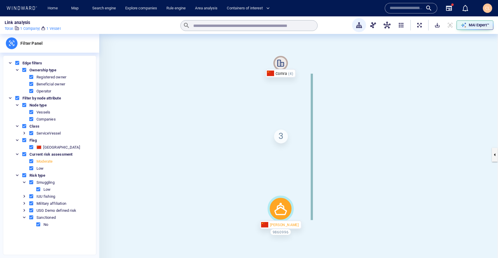
drag, startPoint x: 376, startPoint y: 124, endPoint x: 314, endPoint y: 128, distance: 61.8
click at [345, 114] on canvas at bounding box center [298, 154] width 399 height 241
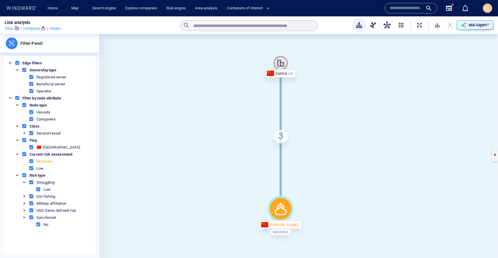
click at [278, 140] on div "3" at bounding box center [281, 136] width 14 height 14
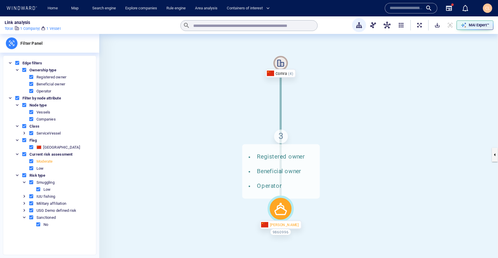
click at [279, 138] on div "3 Registered owner Beneficial owner Operator" at bounding box center [281, 136] width 14 height 14
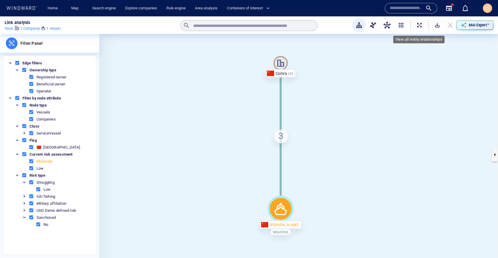
click at [421, 24] on span "ExpandAllNodes" at bounding box center [420, 25] width 6 height 6
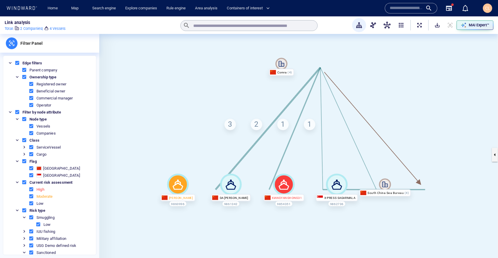
drag, startPoint x: 401, startPoint y: 94, endPoint x: 368, endPoint y: 90, distance: 33.5
click at [368, 90] on canvas at bounding box center [298, 154] width 399 height 241
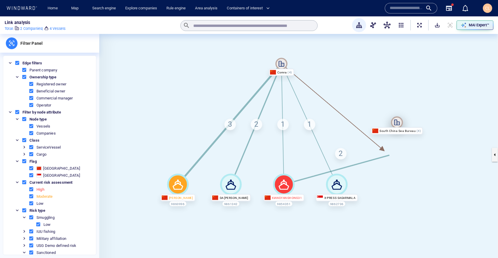
drag, startPoint x: 385, startPoint y: 184, endPoint x: 397, endPoint y: 122, distance: 63.0
click at [397, 122] on icon at bounding box center [397, 122] width 12 height 12
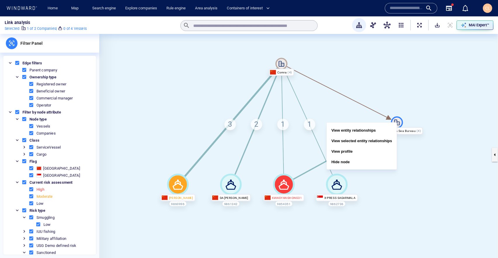
click at [383, 127] on button "View entity relationships" at bounding box center [362, 130] width 70 height 11
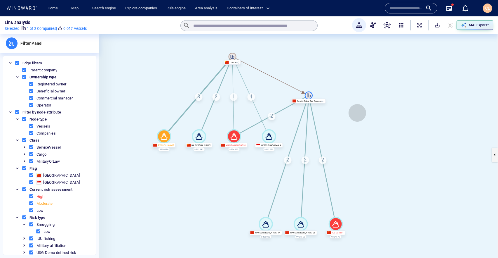
drag, startPoint x: 421, startPoint y: 117, endPoint x: 357, endPoint y: 113, distance: 63.5
click at [357, 113] on canvas at bounding box center [298, 154] width 399 height 241
click at [471, 28] on div "MAI Expert™" at bounding box center [479, 25] width 23 height 8
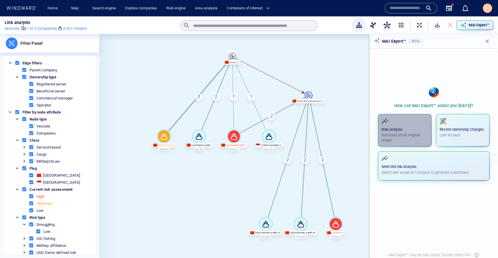
click at [401, 122] on span "button" at bounding box center [405, 120] width 46 height 7
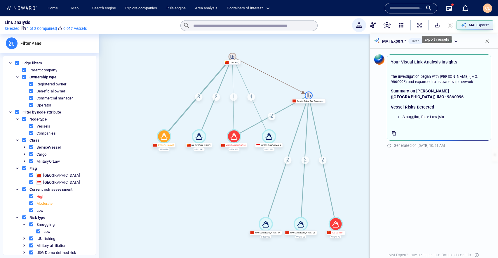
click at [437, 28] on button "SaveAlt" at bounding box center [437, 25] width 13 height 13
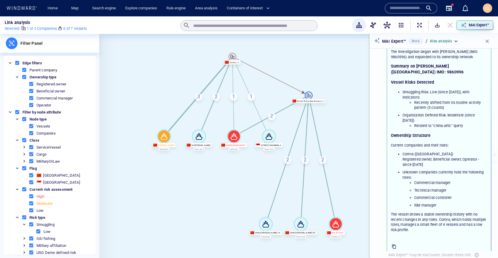
scroll to position [43, 0]
